Goal: Ask a question: Seek information or help from site administrators or community

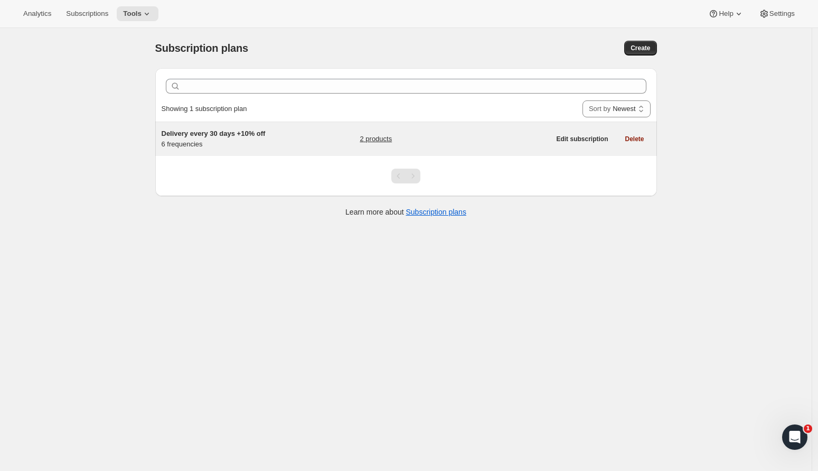
click at [182, 131] on span "Delivery every 30 days +10% off" at bounding box center [214, 133] width 104 height 8
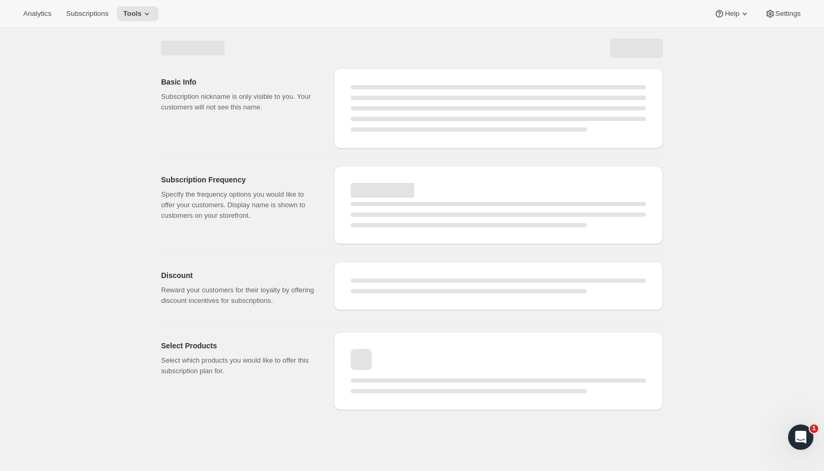
select select "WEEK"
select select "MONTH"
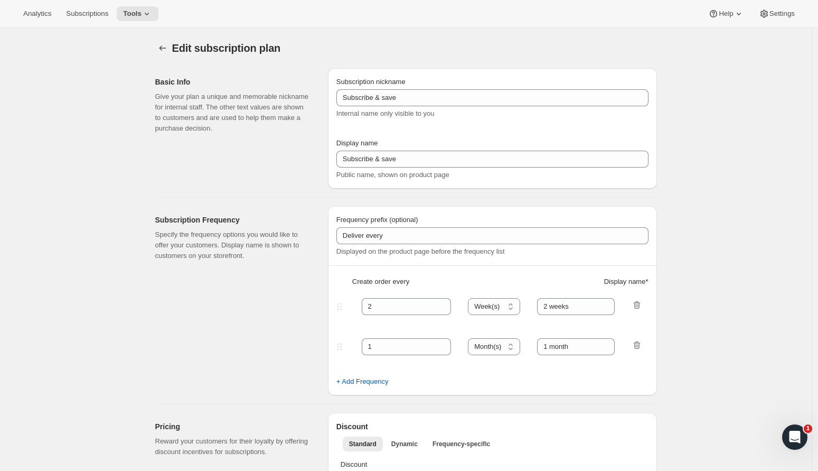
type input "Delivery every 30 days +10% off"
type input "Subscribe & save 10%"
type input "4"
select select "WEEK"
type input "4 weeks Most popular"
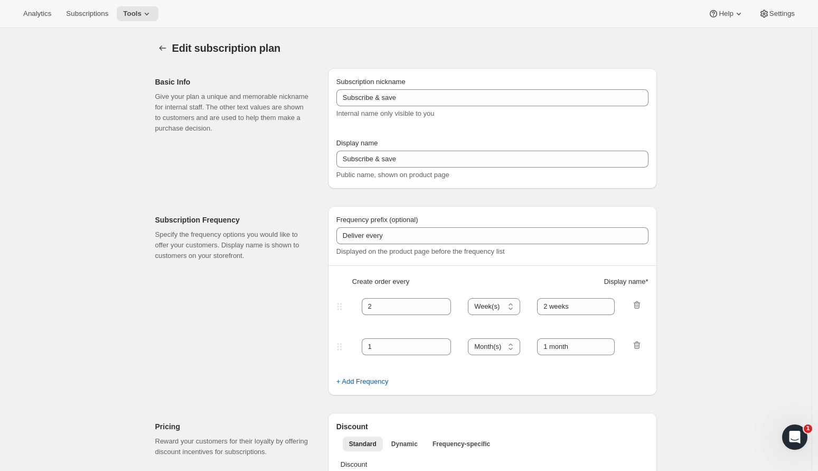
type input "10"
select select "WEEK"
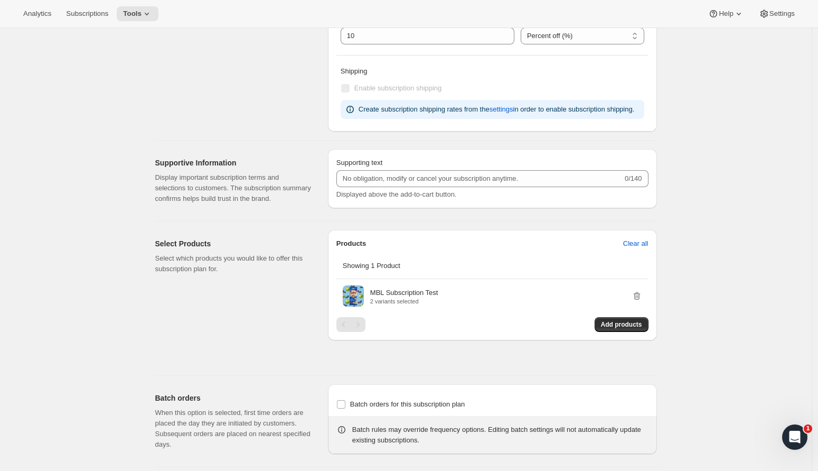
scroll to position [622, 0]
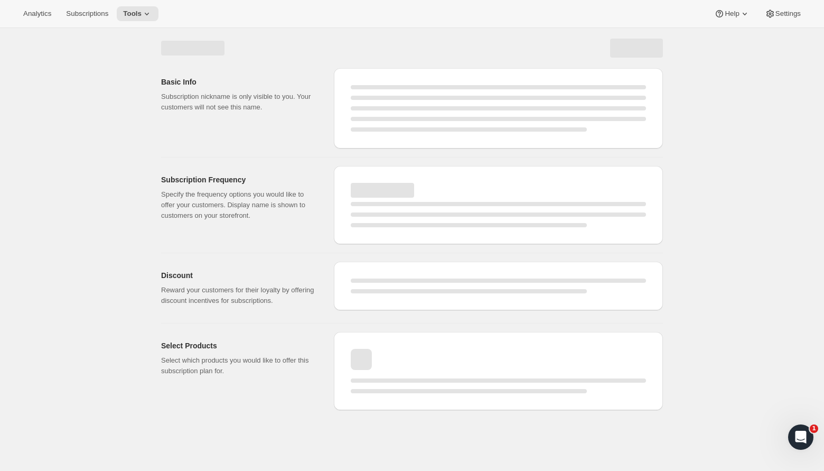
select select "WEEK"
select select "MONTH"
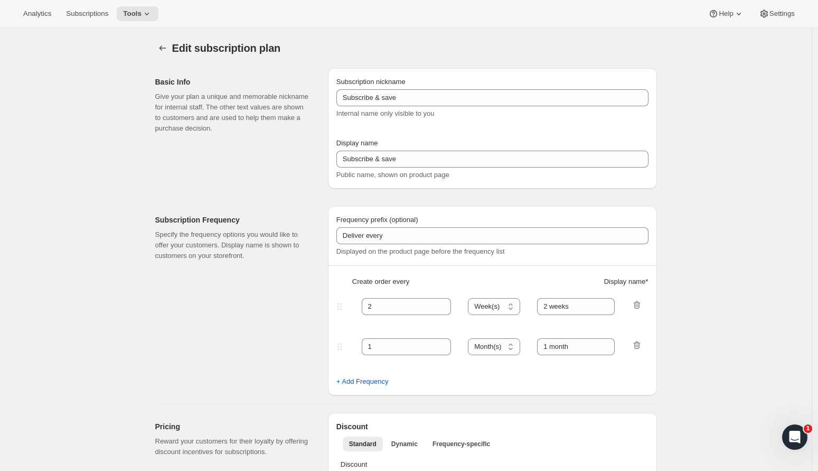
type input "Delivery every 30 days +10% off"
type input "Subscribe & save 10%"
type input "4"
select select "WEEK"
type input "4 weeks Most popular"
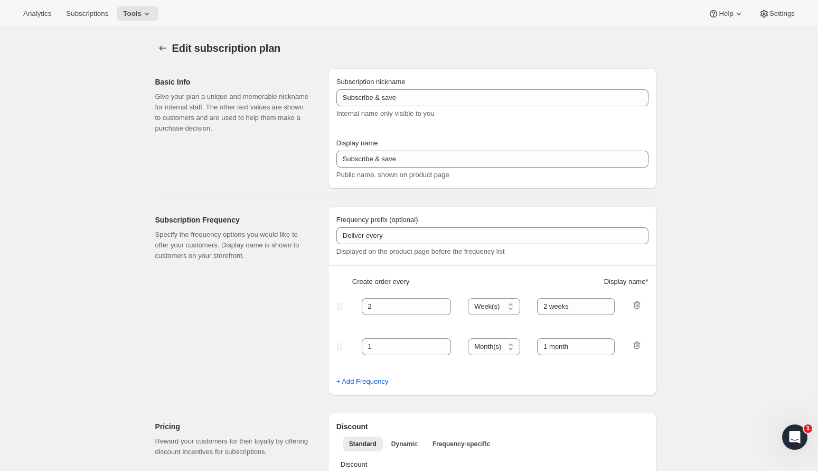
type input "10"
select select "WEEK"
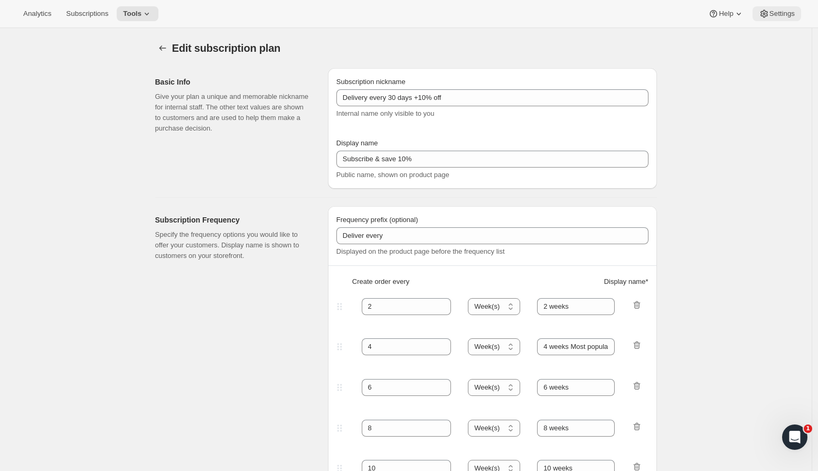
click at [786, 12] on span "Settings" at bounding box center [781, 14] width 25 height 8
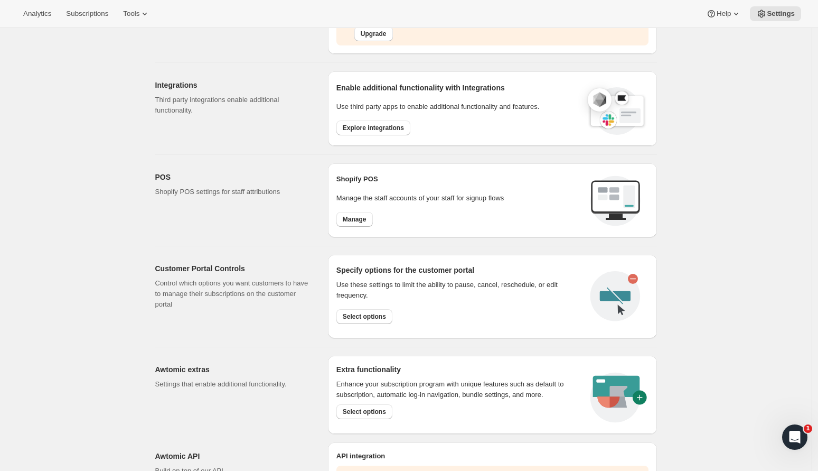
scroll to position [368, 0]
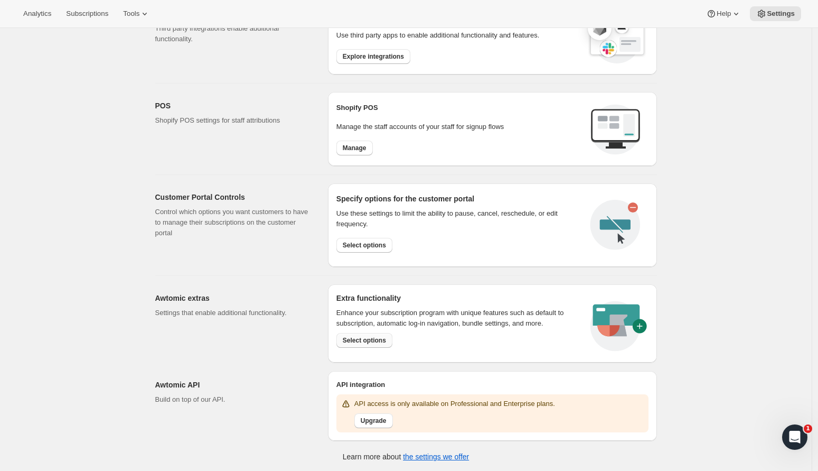
click at [375, 337] on span "Select options" at bounding box center [364, 340] width 43 height 8
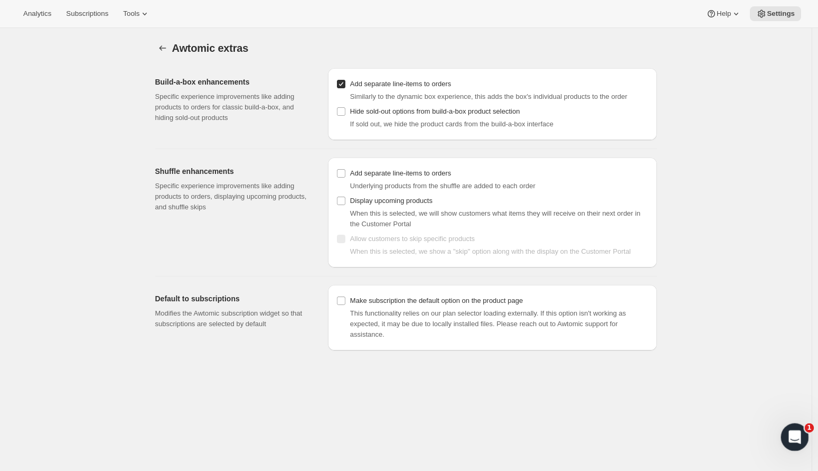
click at [801, 439] on div "Open Intercom Messenger" at bounding box center [793, 435] width 35 height 35
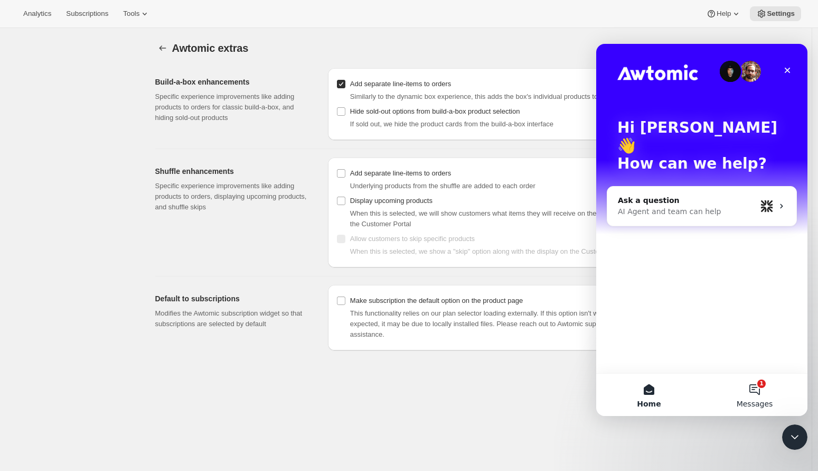
click at [752, 387] on button "1 Messages" at bounding box center [755, 394] width 106 height 42
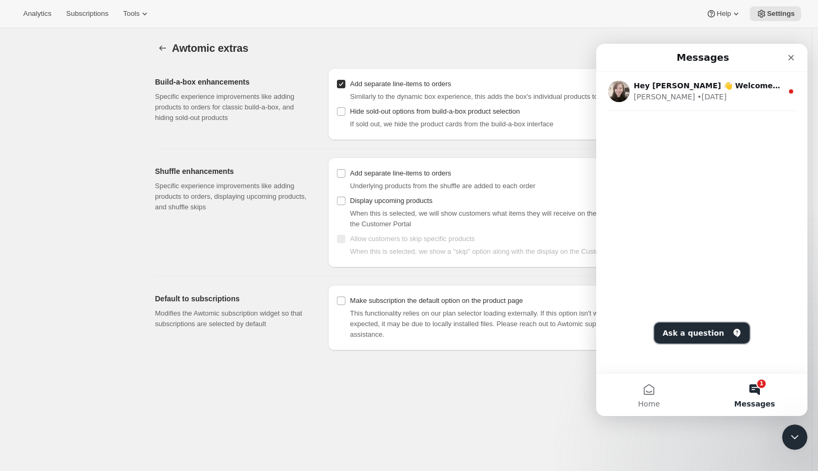
click at [690, 342] on button "Ask a question" at bounding box center [702, 332] width 96 height 21
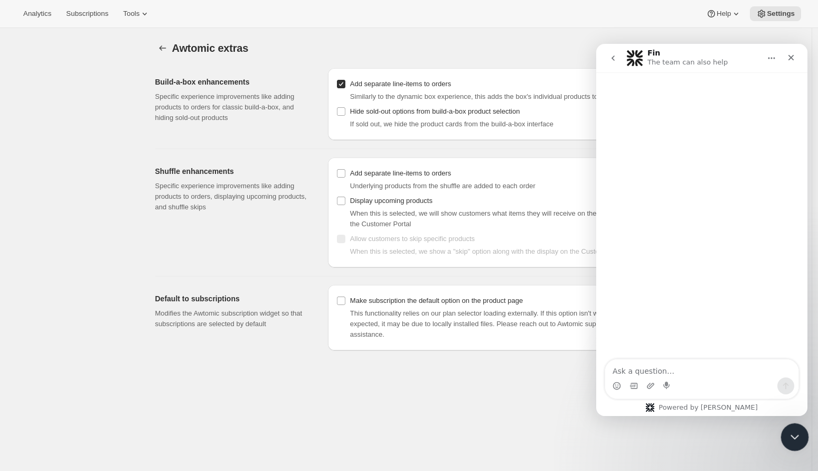
click at [783, 431] on div "Close Intercom Messenger" at bounding box center [792, 434] width 25 height 25
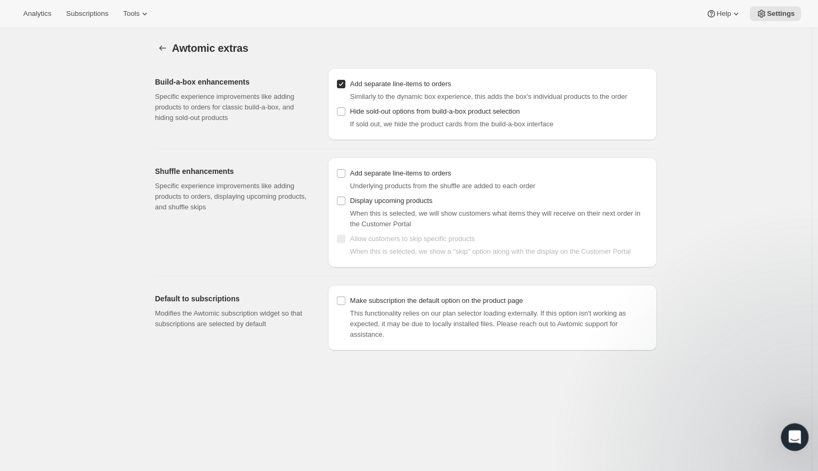
click at [783, 432] on div "Open Intercom Messenger" at bounding box center [793, 435] width 35 height 35
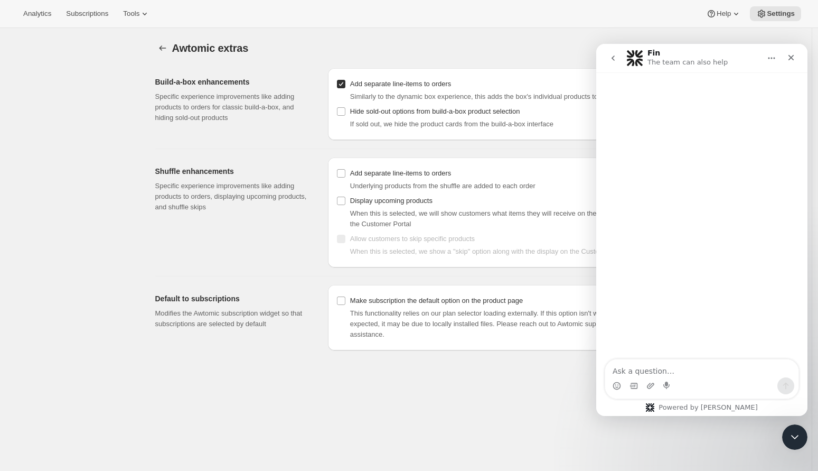
click at [658, 362] on textarea "Ask a question…" at bounding box center [701, 368] width 193 height 18
type textarea "social sharing how to disable"
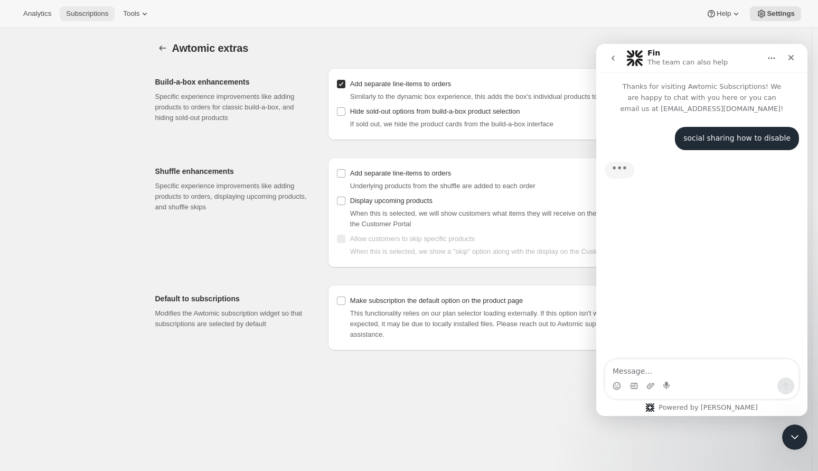
click at [88, 7] on button "Subscriptions" at bounding box center [87, 13] width 55 height 15
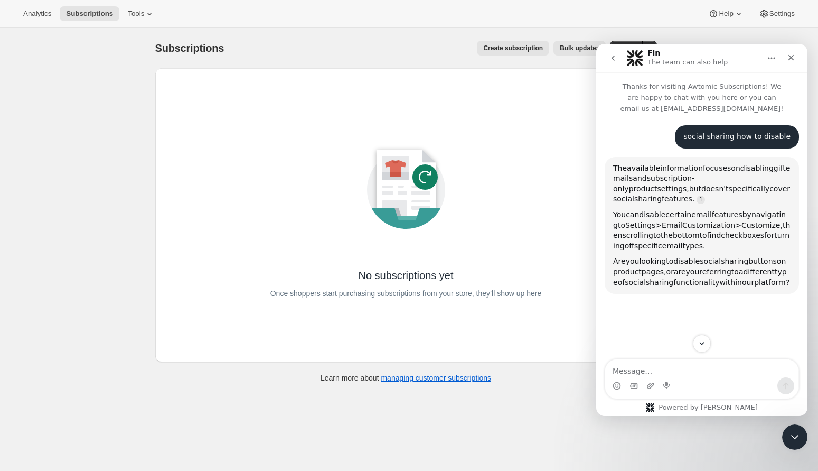
scroll to position [1, 0]
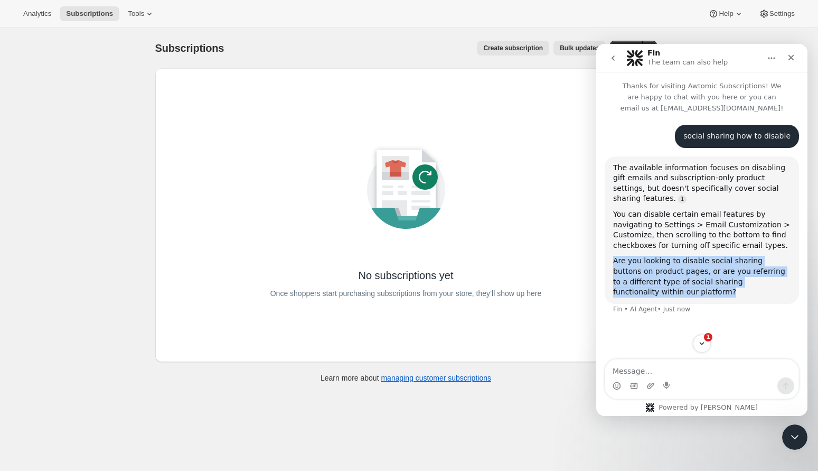
drag, startPoint x: 672, startPoint y: 293, endPoint x: 599, endPoint y: 253, distance: 83.2
click at [598, 253] on div "social sharing how to disable Keith • Just now The available information focuse…" at bounding box center [701, 219] width 211 height 215
click at [707, 338] on span "1" at bounding box center [709, 337] width 10 height 10
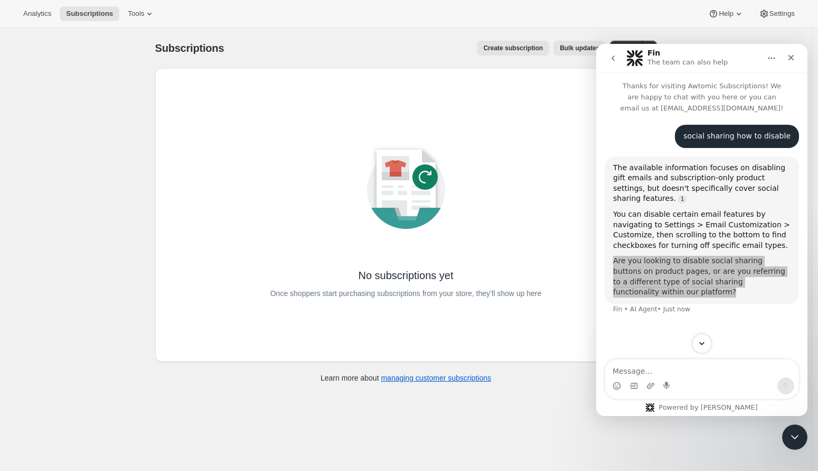
click at [459, 149] on icon at bounding box center [405, 189] width 119 height 119
click at [752, 12] on button "Settings" at bounding box center [776, 13] width 49 height 15
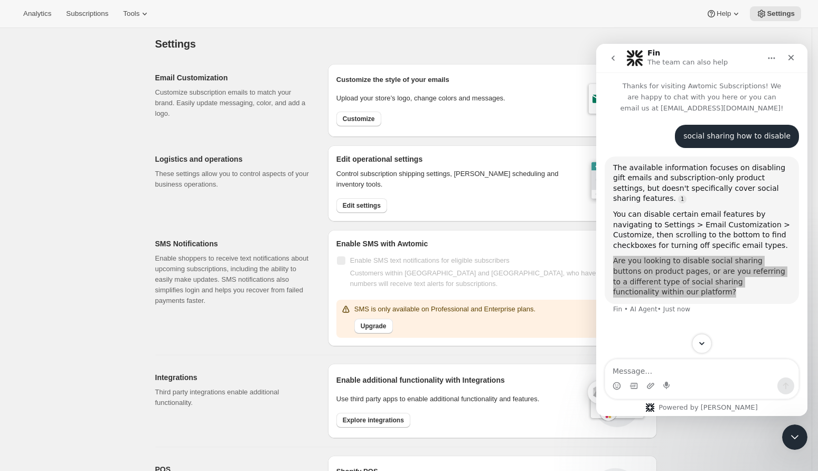
scroll to position [4, 0]
click at [370, 214] on div "Edit operational settings Control subscription shipping settings, dunning sched…" at bounding box center [492, 184] width 329 height 76
click at [371, 202] on span "Edit settings" at bounding box center [362, 206] width 38 height 8
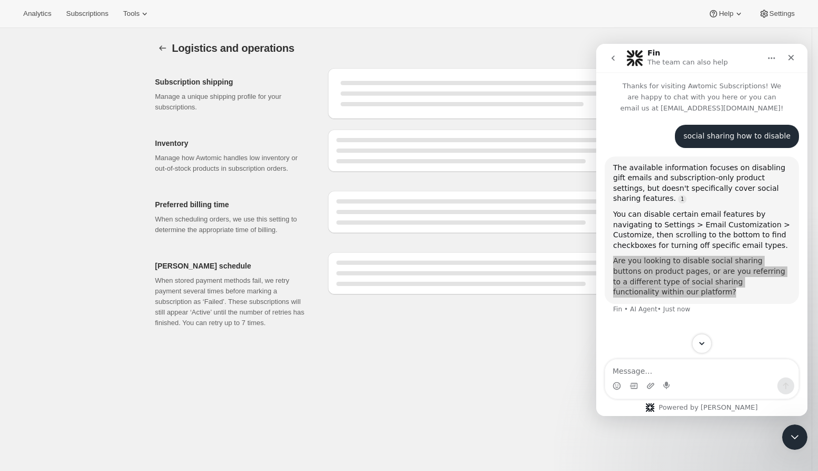
select select "DAY"
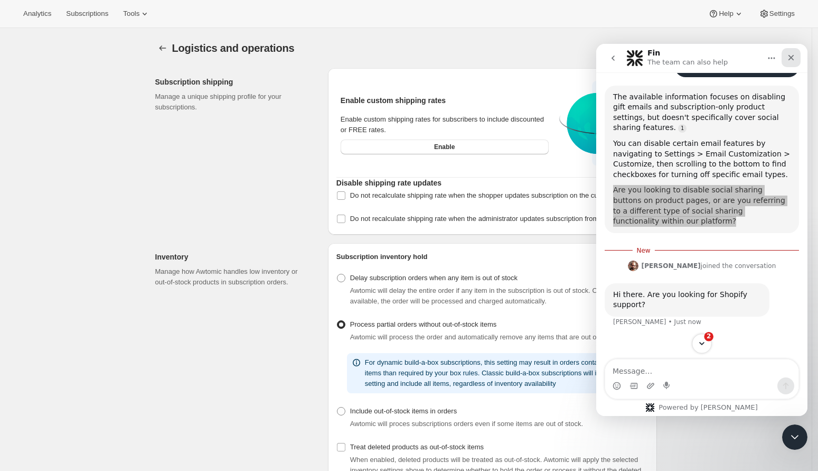
scroll to position [78, 0]
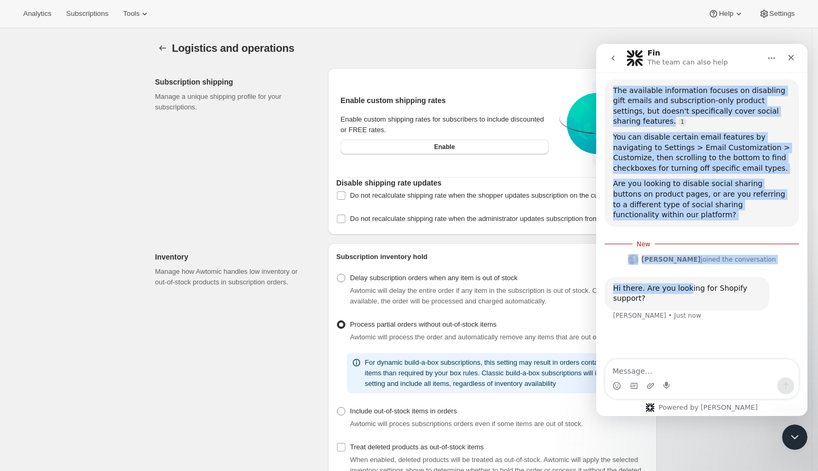
drag, startPoint x: 796, startPoint y: 58, endPoint x: 680, endPoint y: 296, distance: 265.5
click at [681, 294] on div "Fin The team can also help Thanks for visiting Awtomic Subscriptions! We are ha…" at bounding box center [701, 230] width 211 height 372
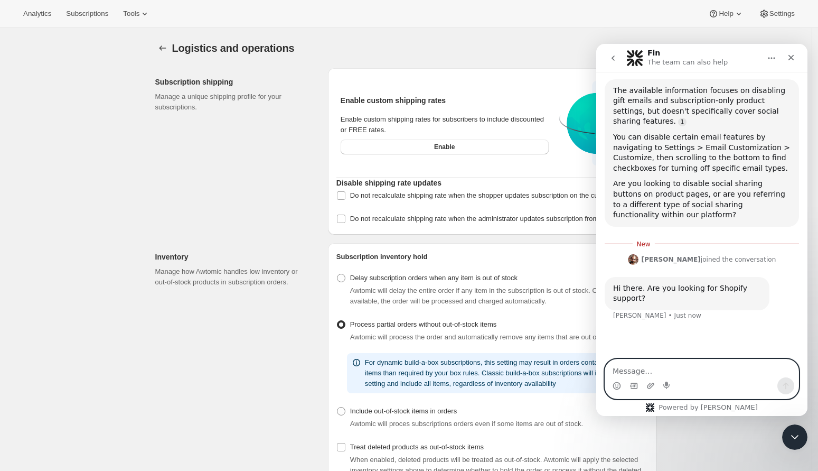
click at [672, 368] on textarea "Message…" at bounding box center [701, 368] width 193 height 18
type textarea "hi after enabling your widget i see social sharing buttons"
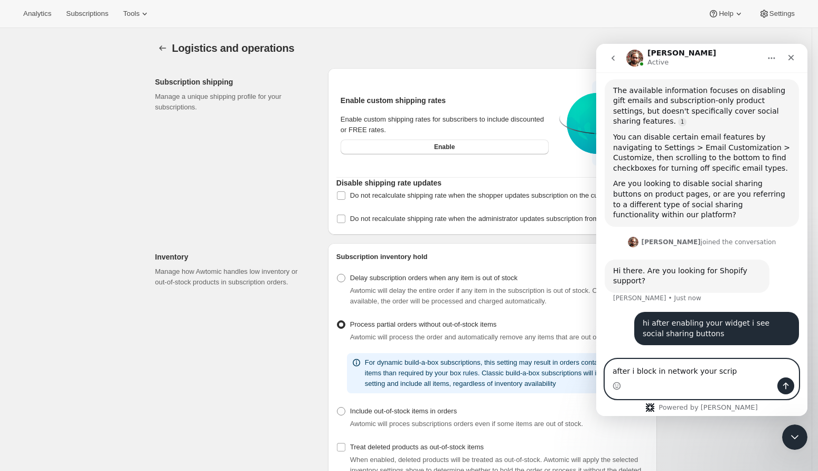
type textarea "after i block in network your script"
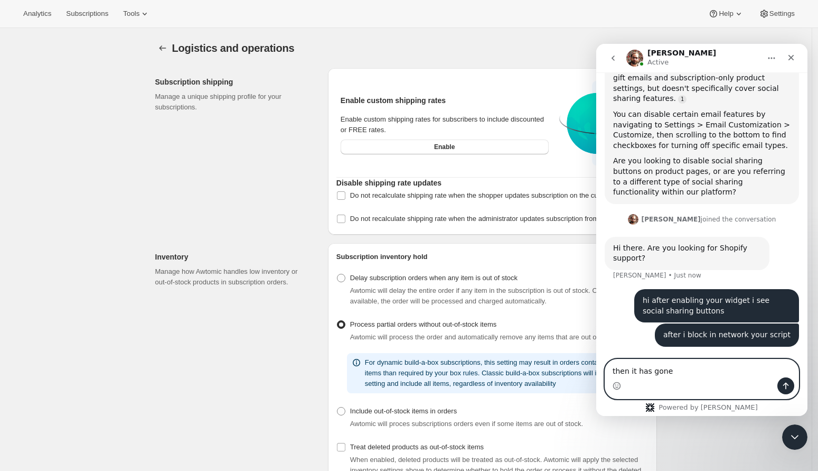
type textarea "then it has gone"
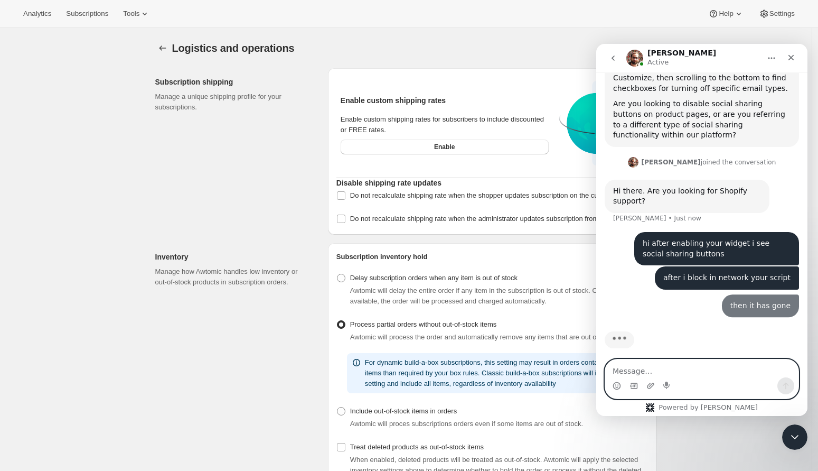
scroll to position [165, 0]
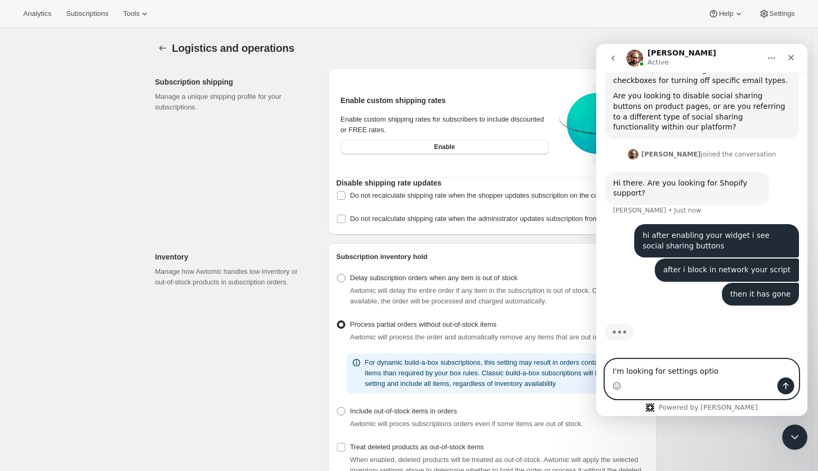
type textarea "I'm looking for settings option"
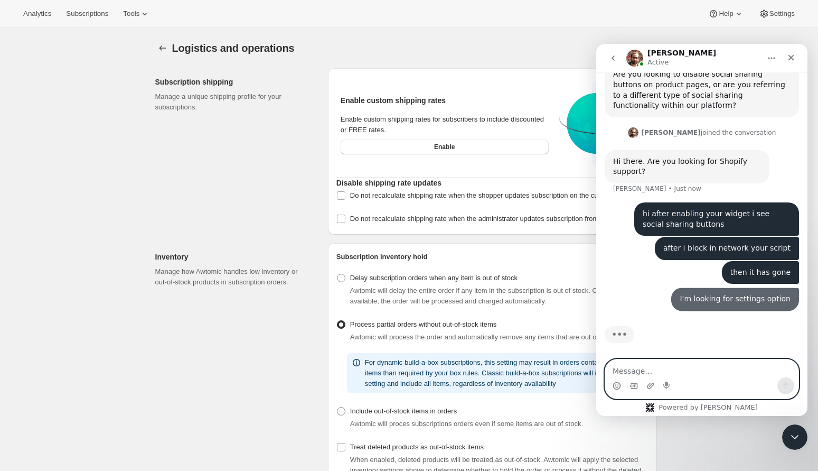
scroll to position [190, 0]
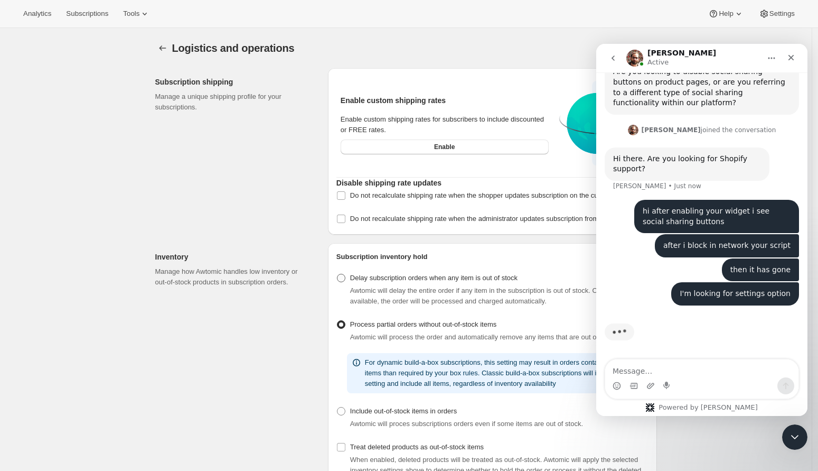
click at [442, 283] on span "Delay subscription orders when any item is out of stock" at bounding box center [433, 277] width 167 height 11
click at [337, 274] on input "Delay subscription orders when any item is out of stock" at bounding box center [337, 274] width 1 height 1
click at [442, 283] on span "Delay subscription orders when any item is out of stock" at bounding box center [433, 277] width 167 height 11
click at [337, 274] on input "Delay subscription orders when any item is out of stock" at bounding box center [337, 274] width 1 height 1
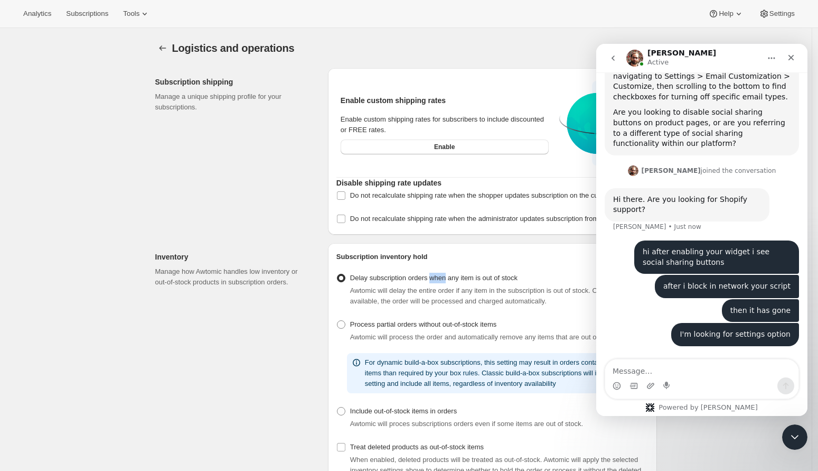
radio input "false"
radio input "true"
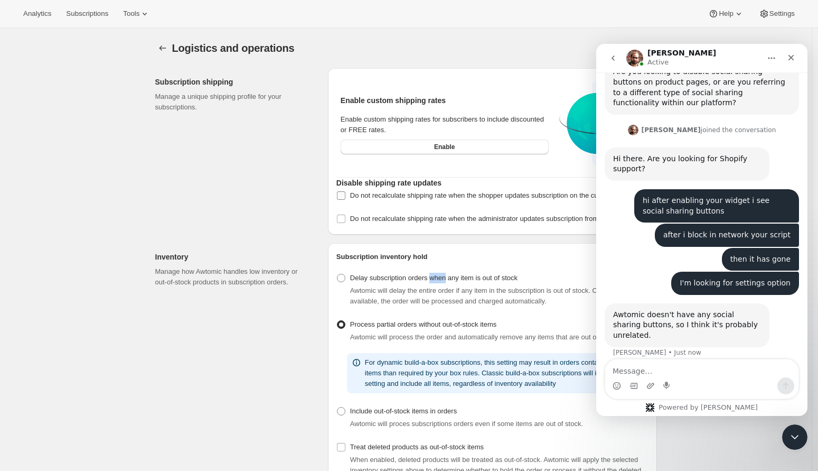
scroll to position [191, 0]
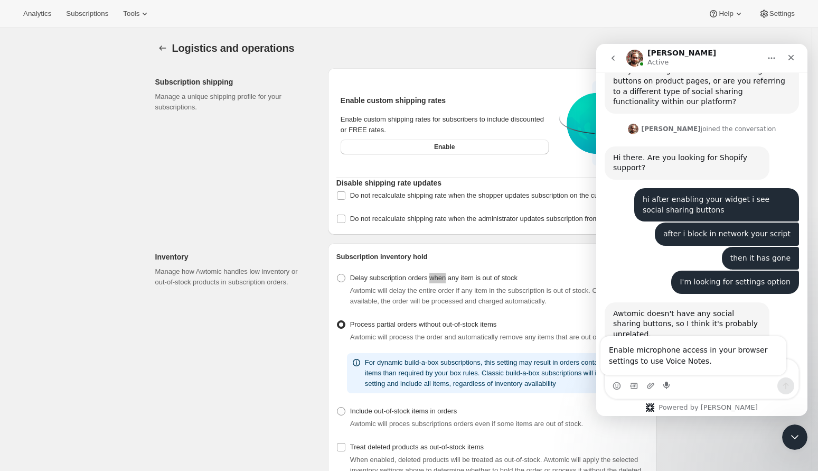
click at [663, 371] on div "Enable microphone access in your browser settings to use Voice Notes." at bounding box center [693, 355] width 186 height 39
click at [695, 370] on textarea "Message…" at bounding box center [701, 368] width 193 height 18
type textarea "o"
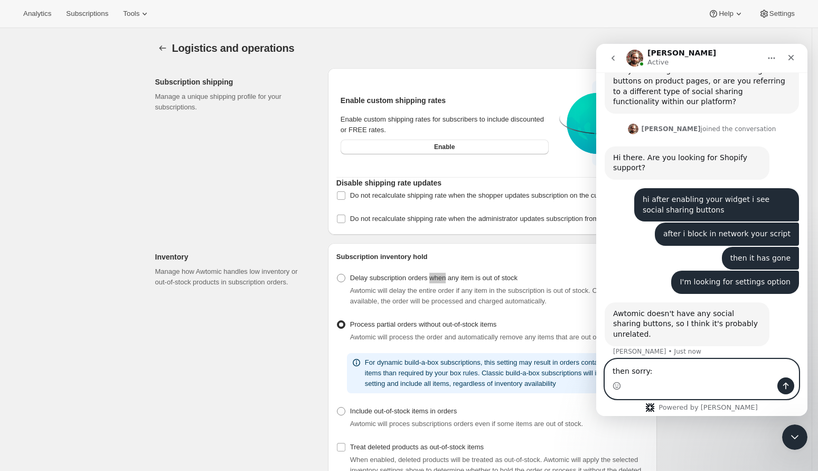
type textarea "then sorry:)"
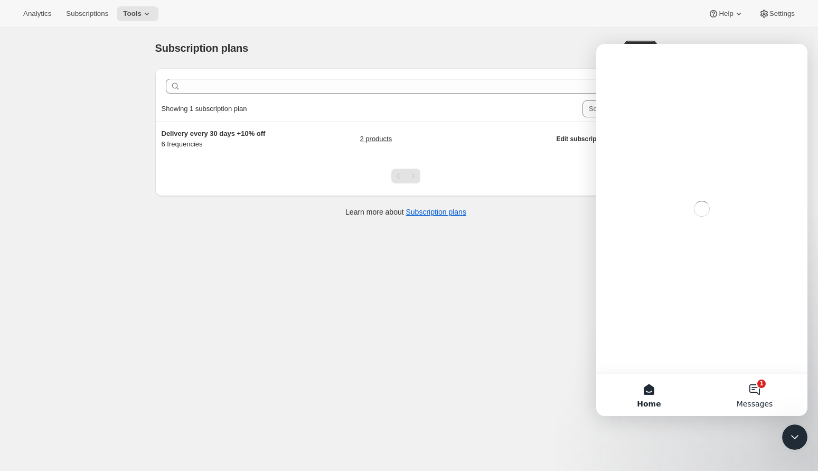
click at [744, 398] on button "1 Messages" at bounding box center [755, 394] width 106 height 42
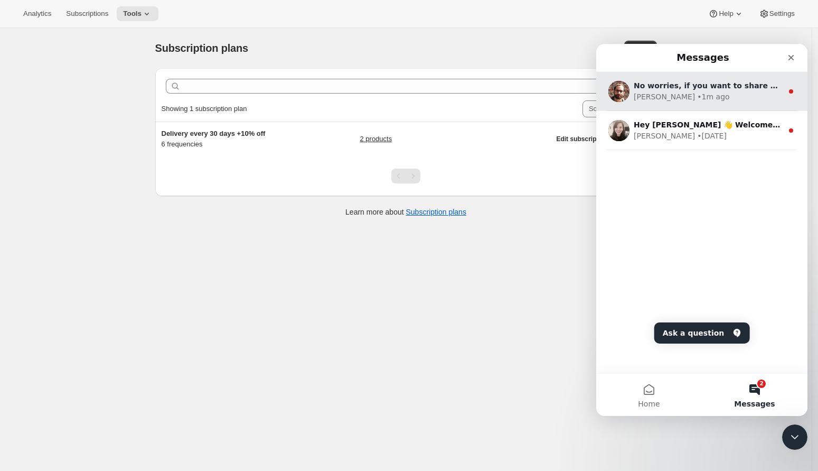
click at [731, 90] on div "No worries, if you want to share a link, I'm happy to take a look." at bounding box center [708, 85] width 149 height 11
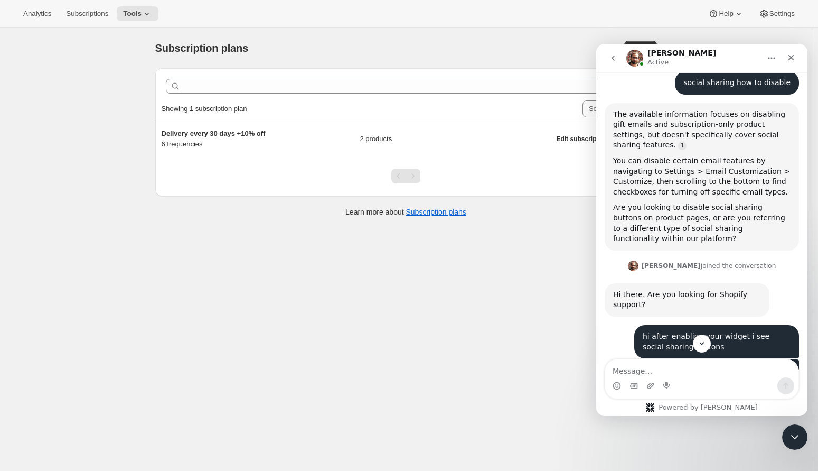
scroll to position [264, 0]
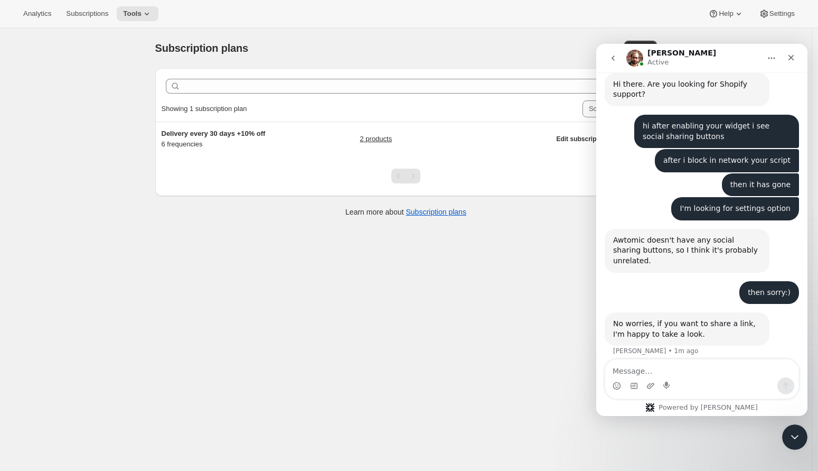
type textarea "I"
type textarea "apologies - i blocked 1 more widget:)"
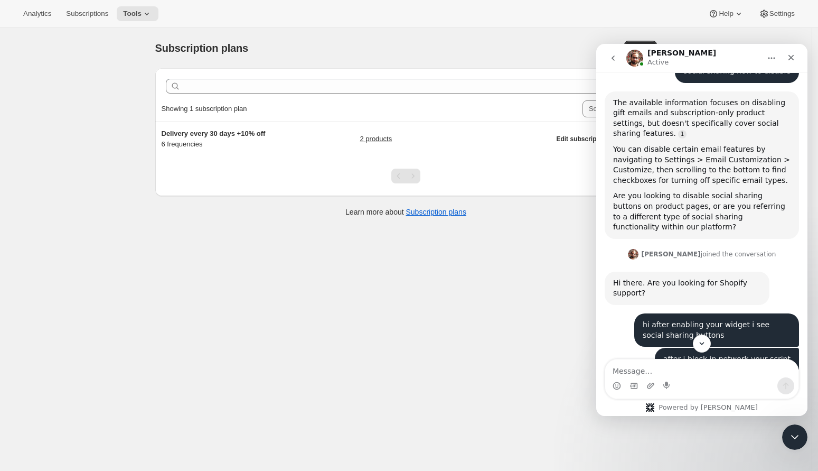
scroll to position [35, 0]
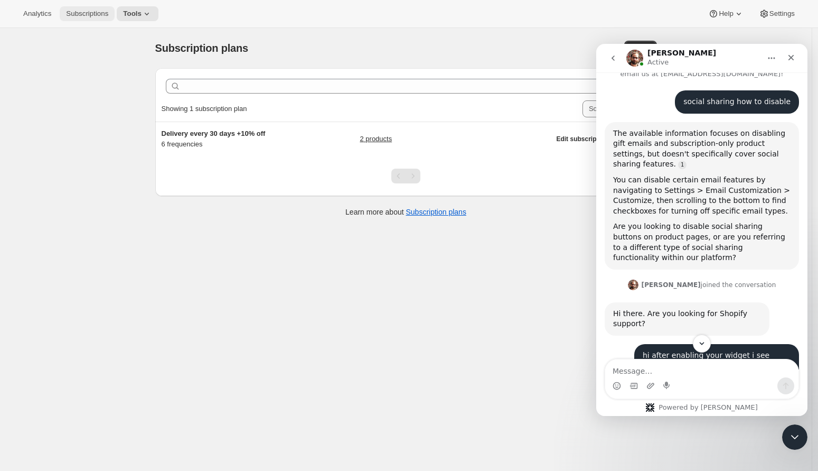
click at [65, 20] on button "Subscriptions" at bounding box center [87, 13] width 55 height 15
